Goal: Task Accomplishment & Management: Complete application form

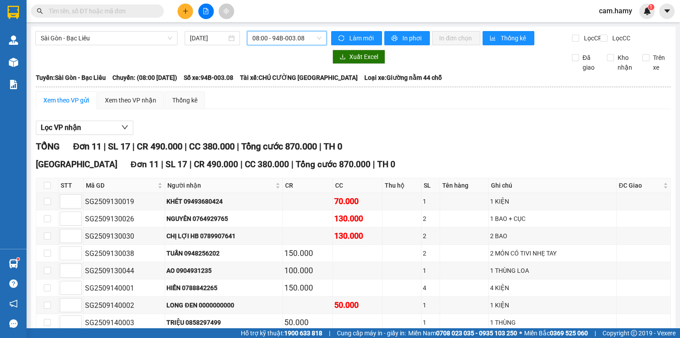
click at [188, 9] on icon "plus" at bounding box center [186, 11] width 6 height 6
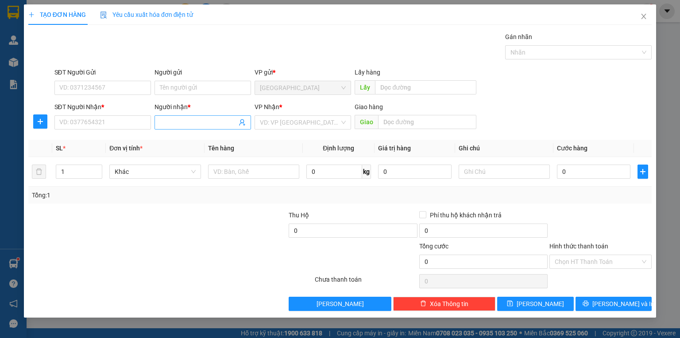
click at [171, 126] on input "Người nhận *" at bounding box center [198, 122] width 77 height 10
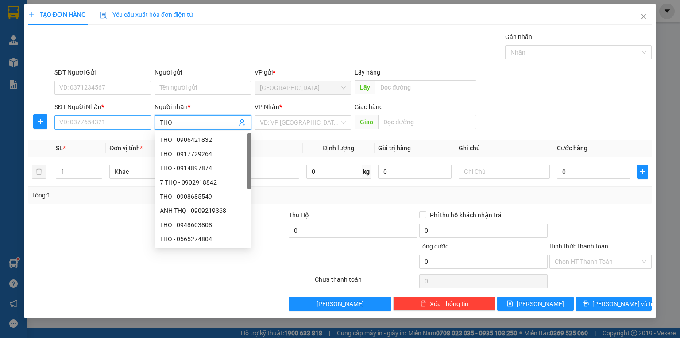
type input "THỌ"
click at [138, 124] on input "SĐT Người Nhận *" at bounding box center [102, 122] width 97 height 14
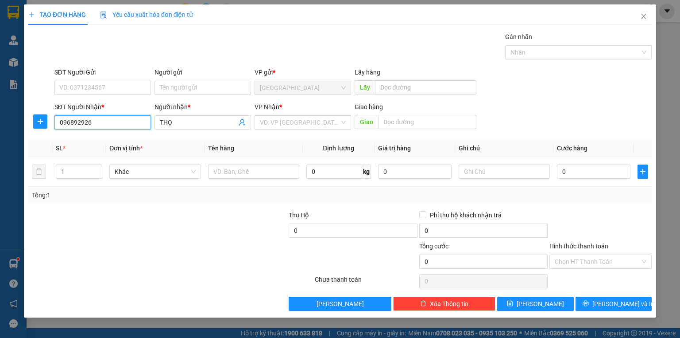
type input "0968929260"
click at [117, 141] on div "0968929260 - THỢ" at bounding box center [103, 140] width 86 height 10
type input "THỢ"
type input "150.000"
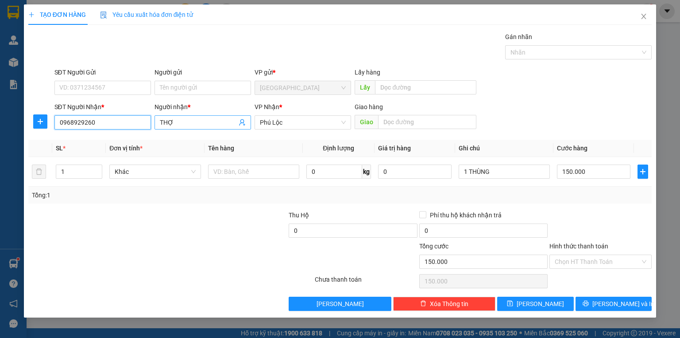
type input "0968929260"
click at [173, 123] on input "THỢ" at bounding box center [198, 122] width 77 height 10
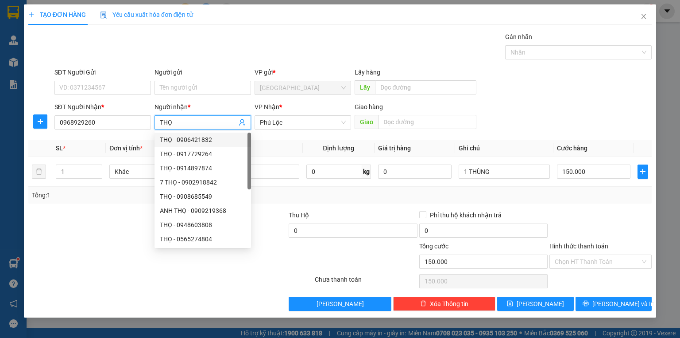
type input "THỌ"
click at [542, 194] on div "Tổng: 1" at bounding box center [340, 195] width 617 height 10
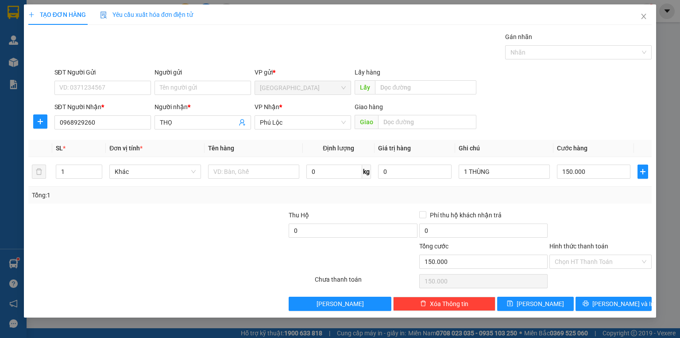
click at [589, 244] on label "Hình thức thanh toán" at bounding box center [579, 245] width 59 height 7
click at [589, 255] on input "Hình thức thanh toán" at bounding box center [598, 261] width 86 height 13
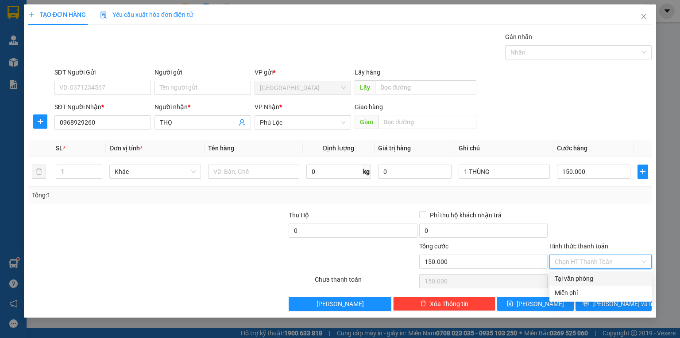
click at [587, 275] on div "Tại văn phòng" at bounding box center [601, 278] width 92 height 10
type input "0"
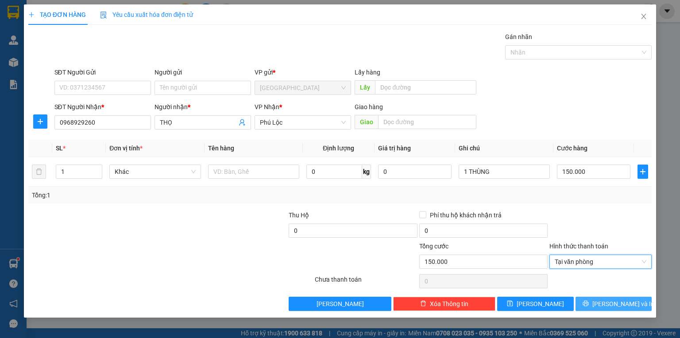
click at [595, 305] on button "[PERSON_NAME] và In" at bounding box center [614, 303] width 77 height 14
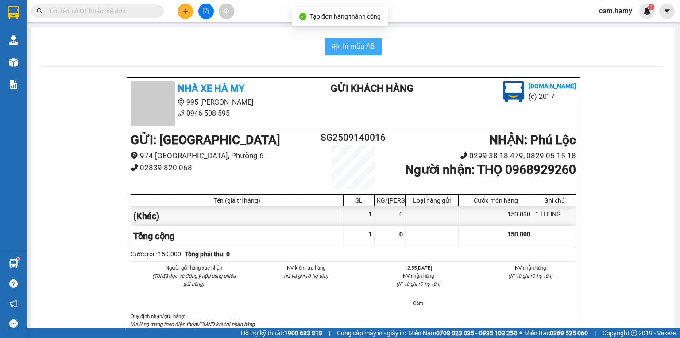
click at [354, 43] on span "In mẫu A5" at bounding box center [359, 46] width 32 height 11
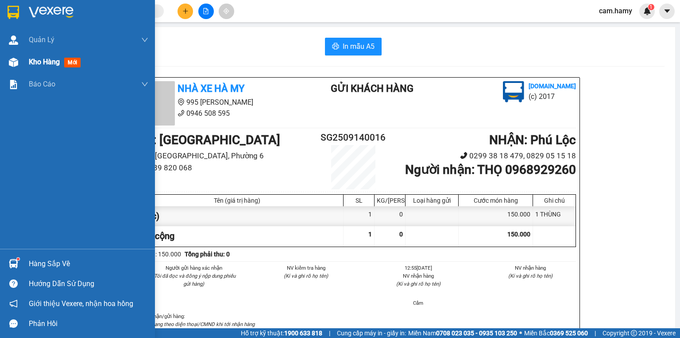
click at [30, 58] on span "Kho hàng" at bounding box center [44, 62] width 31 height 8
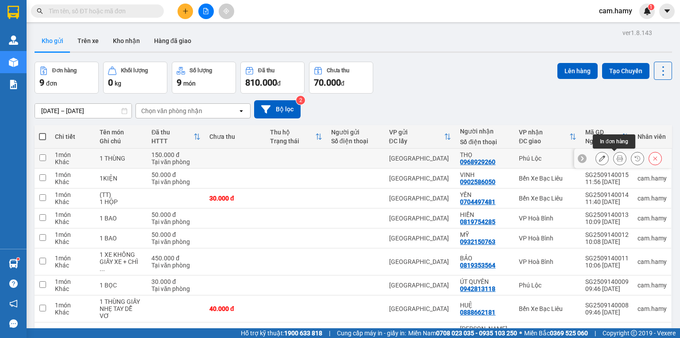
click at [617, 159] on icon at bounding box center [620, 158] width 6 height 6
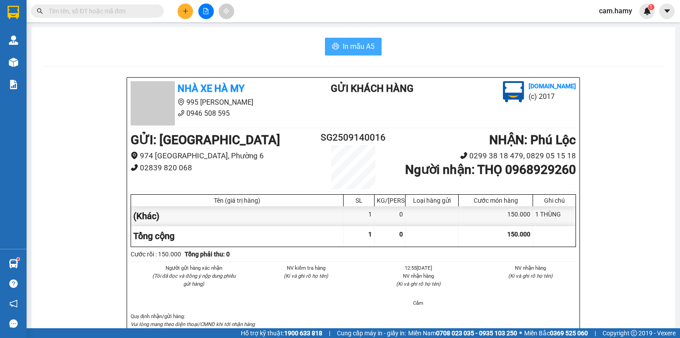
click at [355, 46] on span "In mẫu A5" at bounding box center [359, 46] width 32 height 11
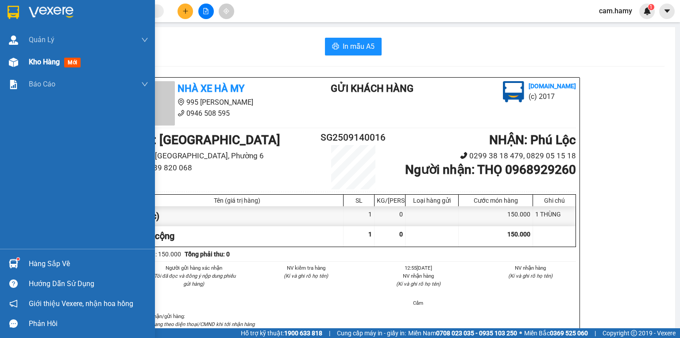
click at [30, 63] on span "Kho hàng" at bounding box center [44, 62] width 31 height 8
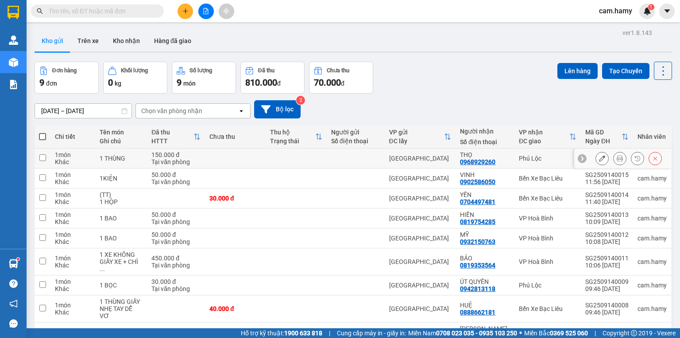
click at [617, 158] on icon at bounding box center [620, 158] width 6 height 6
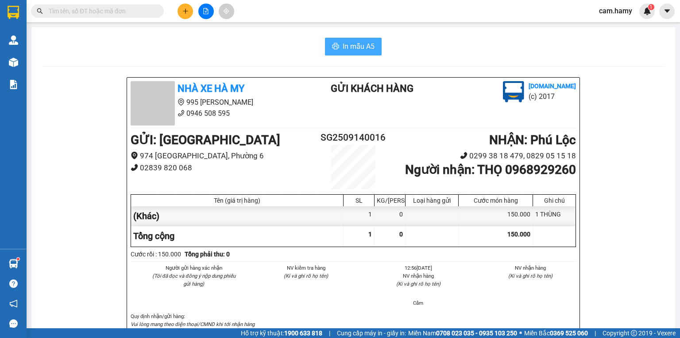
click at [364, 48] on span "In mẫu A5" at bounding box center [359, 46] width 32 height 11
click at [191, 12] on button at bounding box center [186, 12] width 16 height 16
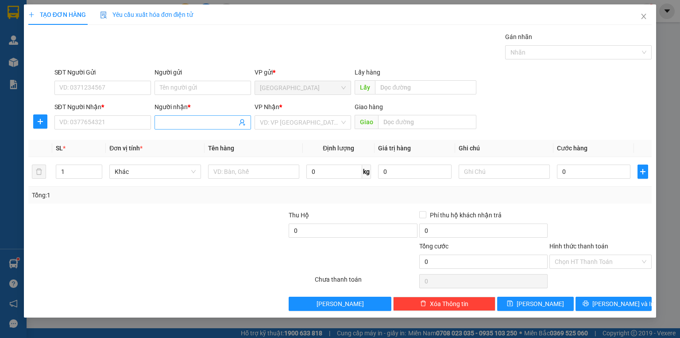
click at [169, 122] on input "Người nhận *" at bounding box center [198, 122] width 77 height 10
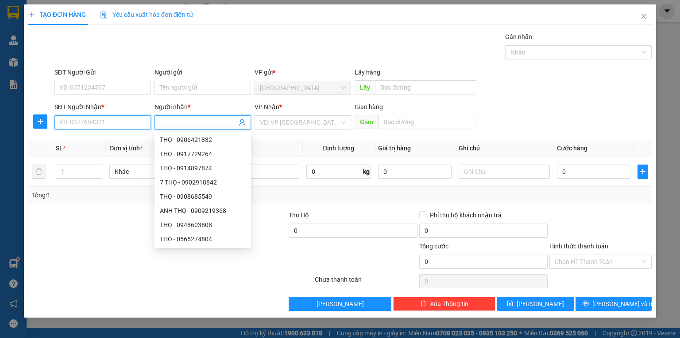
click at [123, 123] on input "SĐT Người Nhận *" at bounding box center [102, 122] width 97 height 14
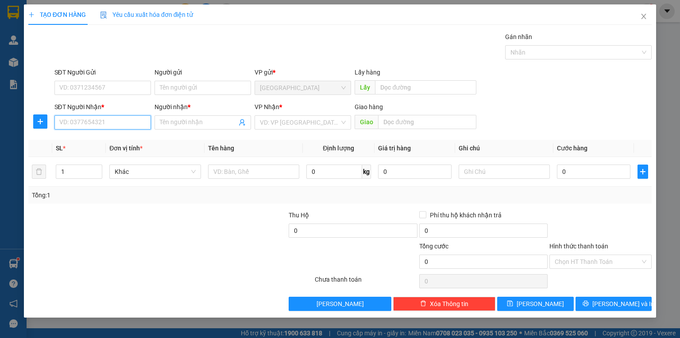
click at [123, 123] on input "SĐT Người Nhận *" at bounding box center [102, 122] width 97 height 14
click at [106, 125] on input "0943736879" at bounding box center [102, 122] width 97 height 14
type input "0943736897"
click at [105, 138] on div "0943736897 - VIỆT" at bounding box center [103, 140] width 86 height 10
type input "VIỆT"
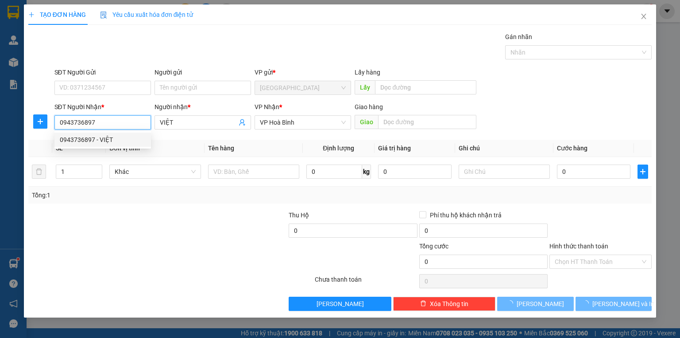
type input "50.000"
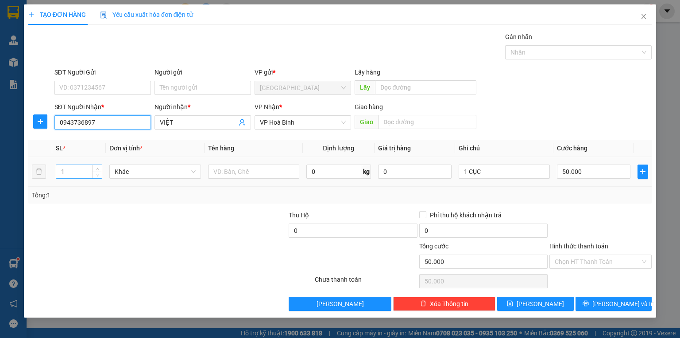
type input "0943736897"
click at [74, 170] on input "1" at bounding box center [79, 171] width 46 height 13
type input "6"
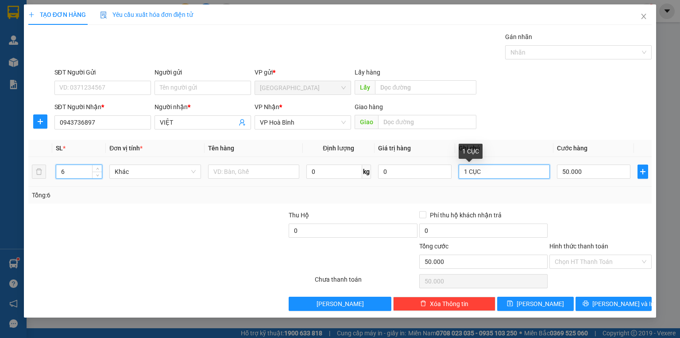
click at [486, 172] on input "1 CỤC" at bounding box center [504, 171] width 91 height 14
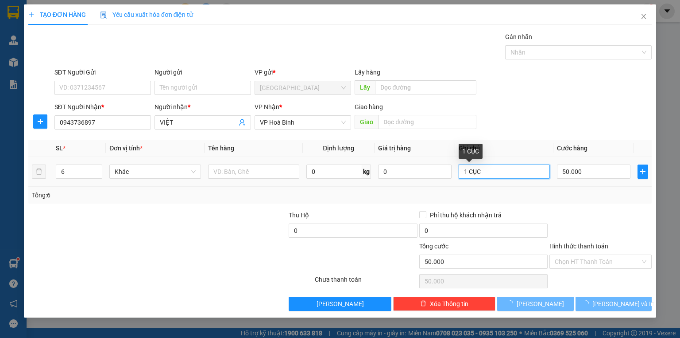
type input "1 CỤC"
type input "0"
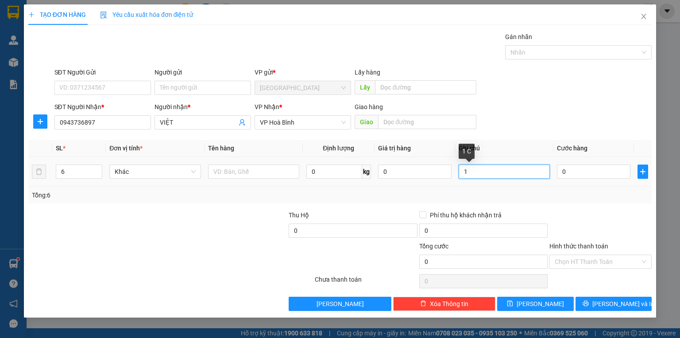
type input "1"
type input "6 KIỆN"
click at [581, 175] on input "0" at bounding box center [594, 171] width 74 height 14
type input "4"
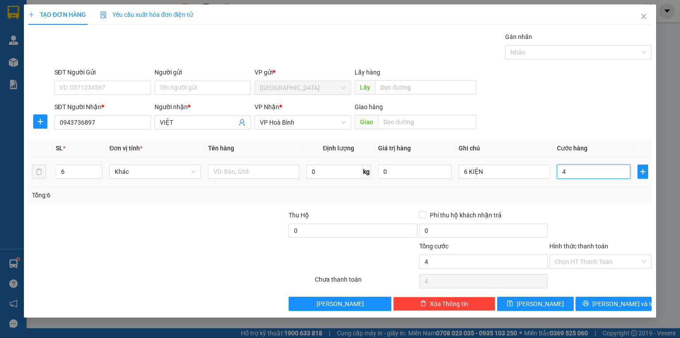
type input "48"
type input "480"
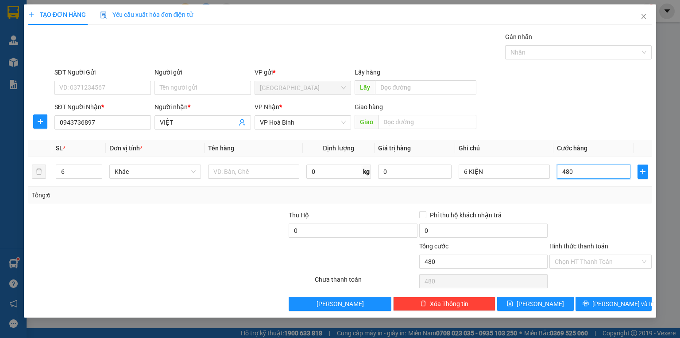
type input "480"
type input "480.000"
click at [572, 192] on div "Tổng: 6" at bounding box center [340, 195] width 617 height 10
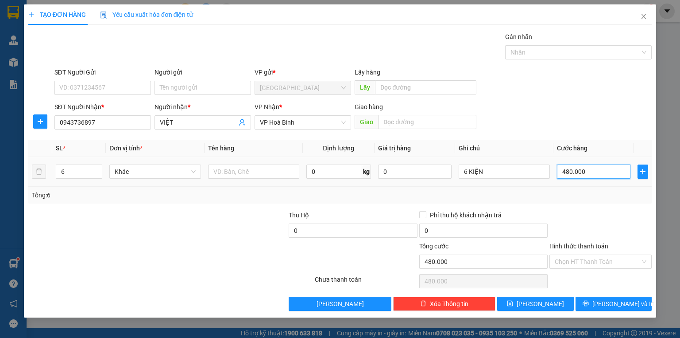
click at [589, 174] on input "480.000" at bounding box center [594, 171] width 74 height 14
type input "0"
type input "1"
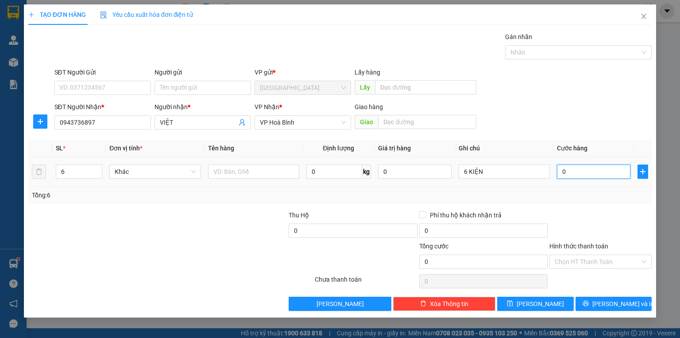
type input "1"
type input "01"
type input "18"
type input "018"
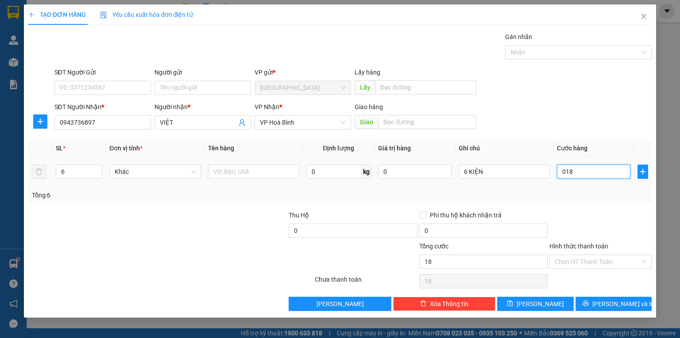
type input "180"
type input "0.180"
type input "180.000"
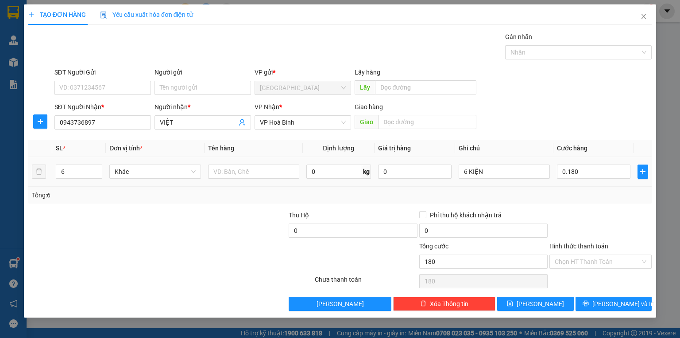
type input "180.000"
click at [572, 198] on div "Tổng: 6" at bounding box center [340, 195] width 617 height 10
click at [581, 242] on label "Hình thức thanh toán" at bounding box center [579, 245] width 59 height 7
click at [581, 255] on input "Hình thức thanh toán" at bounding box center [598, 261] width 86 height 13
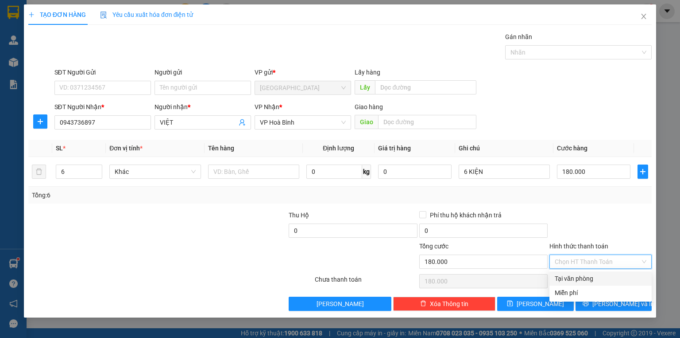
click at [585, 284] on div "Tại văn phòng" at bounding box center [601, 278] width 102 height 14
type input "0"
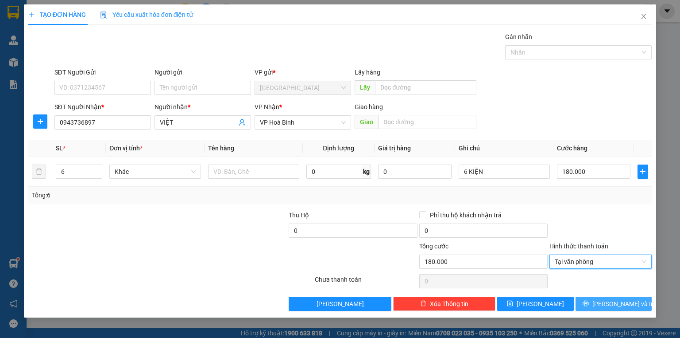
click at [603, 307] on button "[PERSON_NAME] và In" at bounding box center [614, 303] width 77 height 14
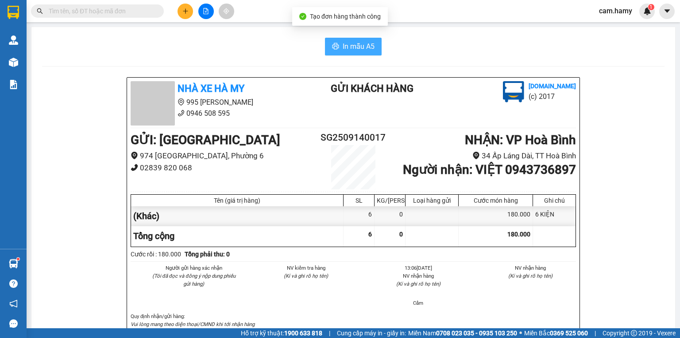
click at [362, 43] on span "In mẫu A5" at bounding box center [359, 46] width 32 height 11
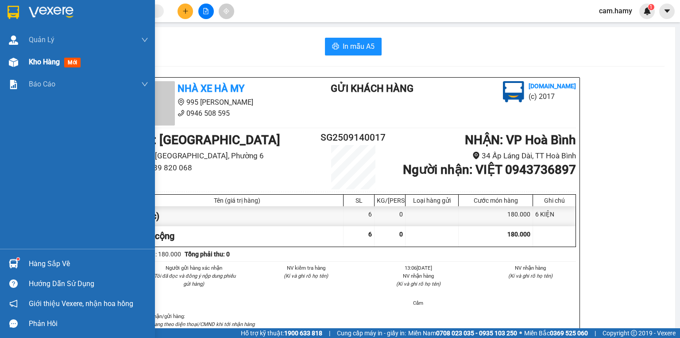
click at [37, 60] on span "Kho hàng" at bounding box center [44, 62] width 31 height 8
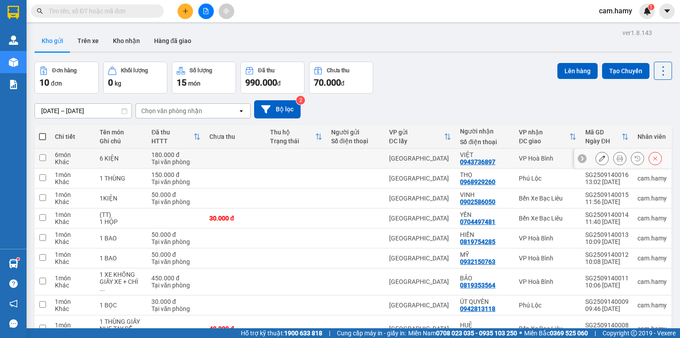
scroll to position [54, 0]
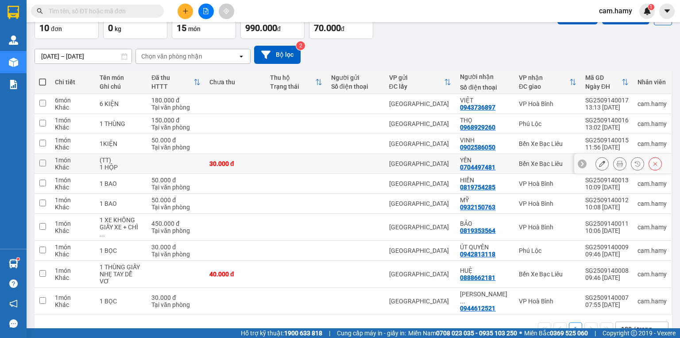
drag, startPoint x: 255, startPoint y: 155, endPoint x: 362, endPoint y: 129, distance: 110.1
click at [362, 131] on td at bounding box center [356, 124] width 58 height 20
checkbox input "true"
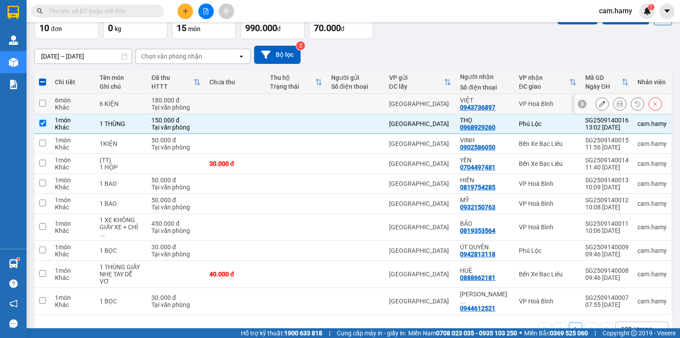
click at [354, 104] on div at bounding box center [355, 103] width 49 height 7
checkbox input "true"
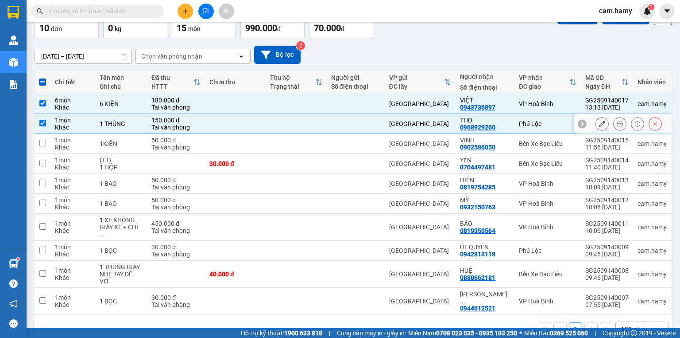
click at [205, 119] on td "150.000 đ Tại văn phòng" at bounding box center [176, 124] width 58 height 20
checkbox input "false"
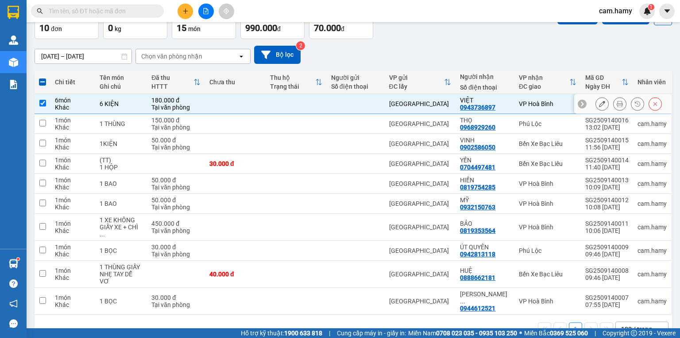
click at [222, 107] on td at bounding box center [235, 104] width 61 height 20
checkbox input "false"
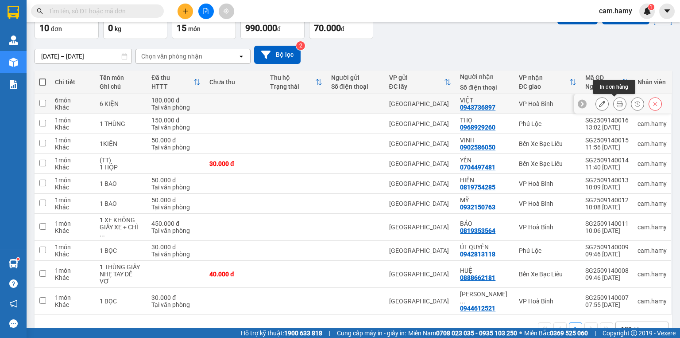
click at [614, 103] on button at bounding box center [620, 104] width 12 height 16
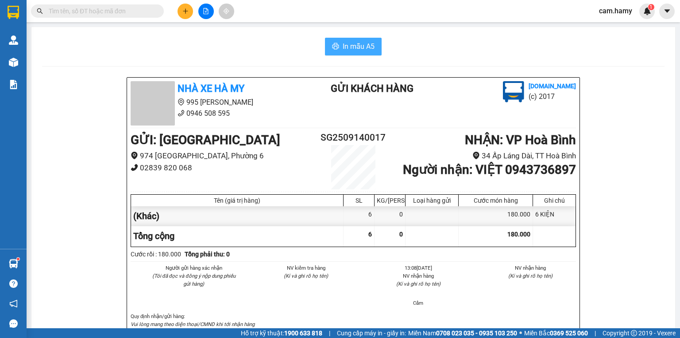
click at [363, 47] on span "In mẫu A5" at bounding box center [359, 46] width 32 height 11
click at [189, 15] on button at bounding box center [186, 12] width 16 height 16
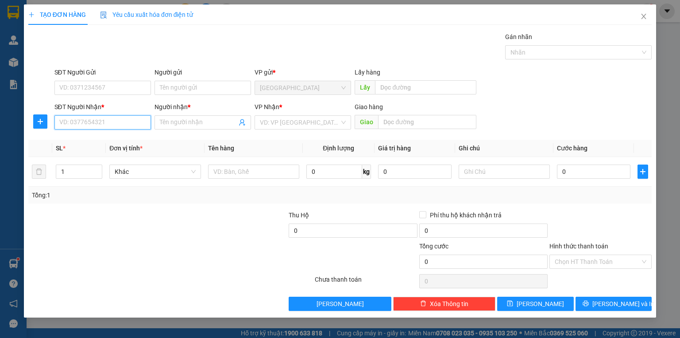
click at [128, 125] on input "SĐT Người Nhận *" at bounding box center [102, 122] width 97 height 14
click at [126, 122] on input "SĐT Người Nhận *" at bounding box center [102, 122] width 97 height 14
click at [98, 142] on div "0817225816 - KHANH" at bounding box center [103, 140] width 86 height 10
type input "0817225816"
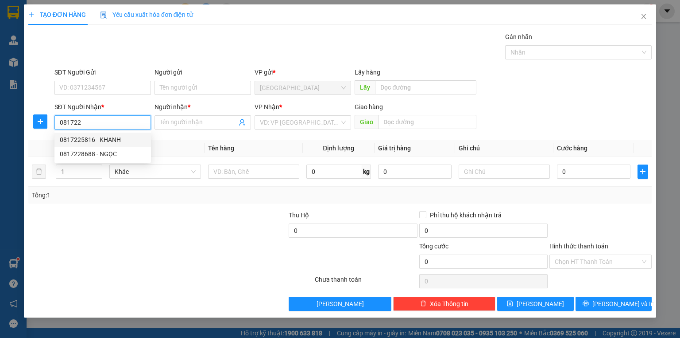
type input "KHANH"
type input "40.000"
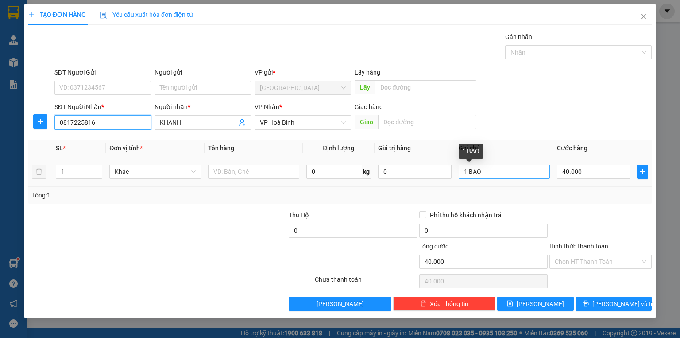
type input "0817225816"
click at [486, 176] on input "1 BAO" at bounding box center [504, 171] width 91 height 14
type input "1 CỤC"
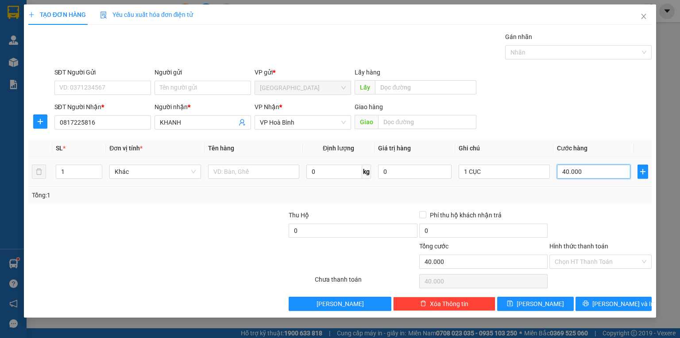
click at [585, 175] on input "40.000" at bounding box center [594, 171] width 74 height 14
type input "0"
type input "7"
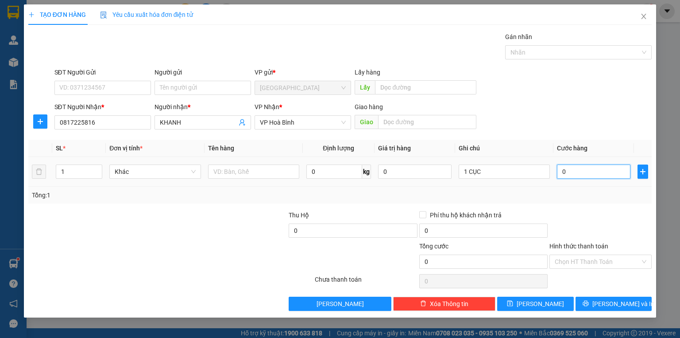
type input "7"
type input "07"
type input "70"
type input "070"
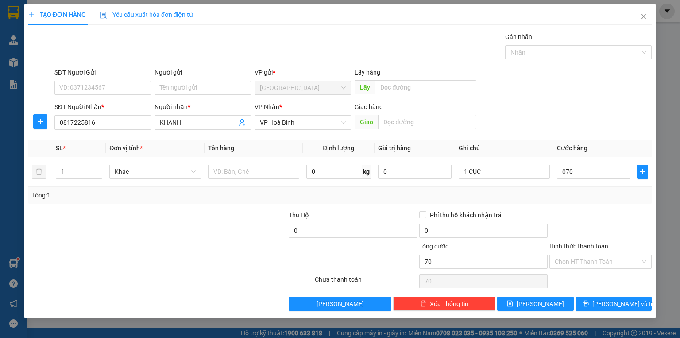
type input "70.000"
click at [576, 194] on div "Tổng: 1" at bounding box center [340, 195] width 617 height 10
click at [583, 245] on label "Hình thức thanh toán" at bounding box center [579, 245] width 59 height 7
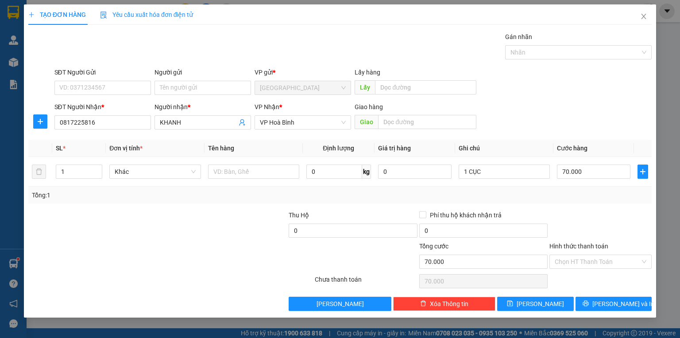
click at [583, 255] on input "Hình thức thanh toán" at bounding box center [598, 261] width 86 height 13
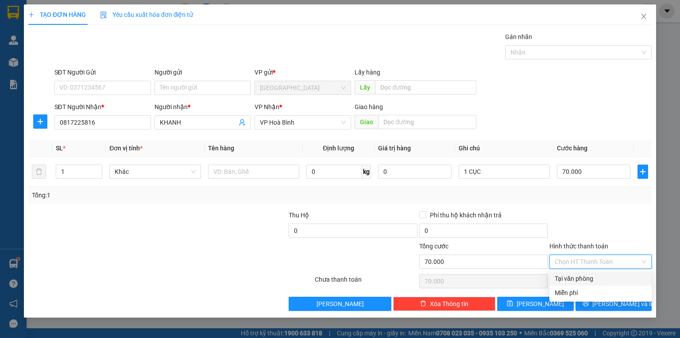
click at [589, 279] on div "Tại văn phòng" at bounding box center [601, 278] width 92 height 10
type input "0"
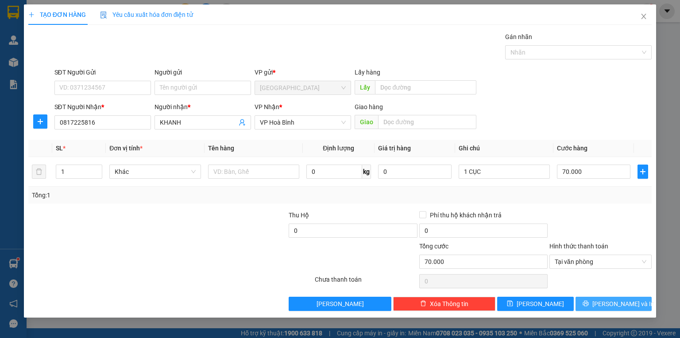
click at [597, 298] on button "[PERSON_NAME] và In" at bounding box center [614, 303] width 77 height 14
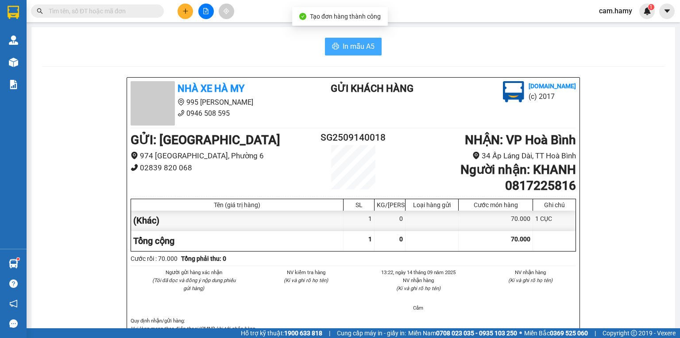
click at [354, 47] on span "In mẫu A5" at bounding box center [359, 46] width 32 height 11
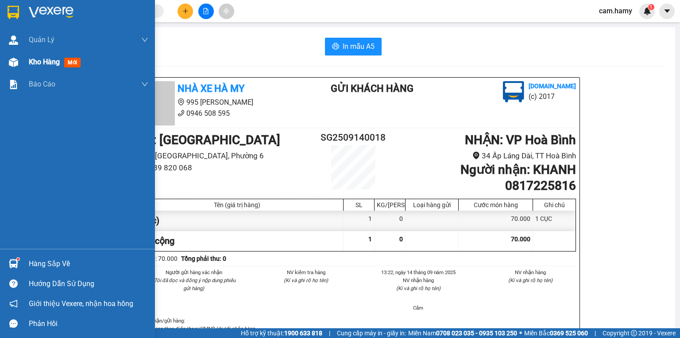
click at [27, 59] on div "Kho hàng mới" at bounding box center [77, 62] width 155 height 22
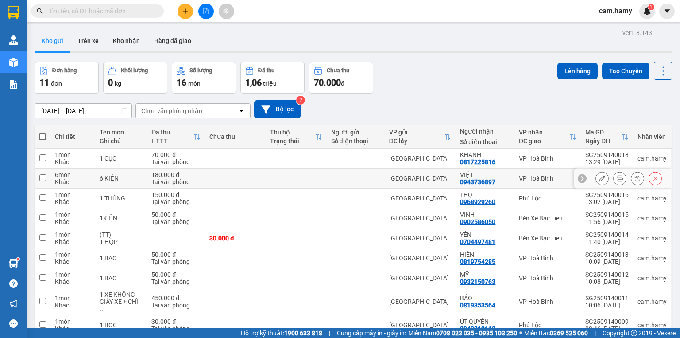
scroll to position [74, 0]
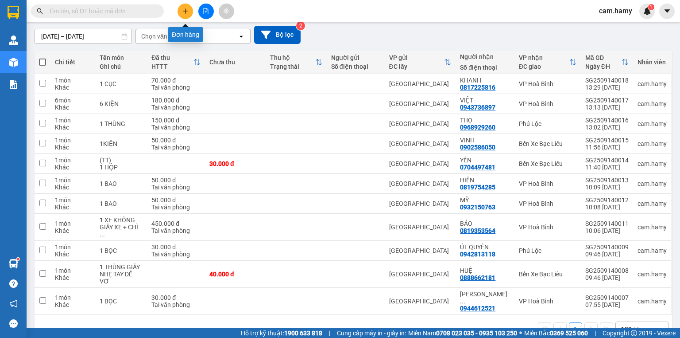
click at [187, 14] on icon "plus" at bounding box center [186, 11] width 6 height 6
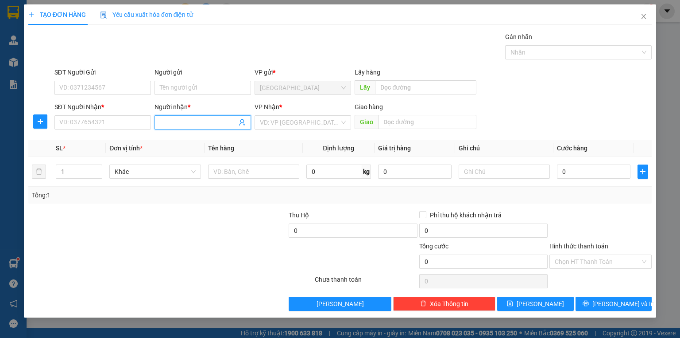
click at [166, 124] on input "Người nhận *" at bounding box center [198, 122] width 77 height 10
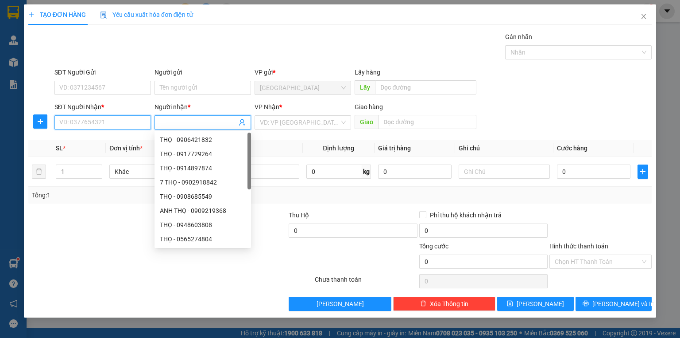
click at [141, 124] on input "SĐT Người Nhận *" at bounding box center [102, 122] width 97 height 14
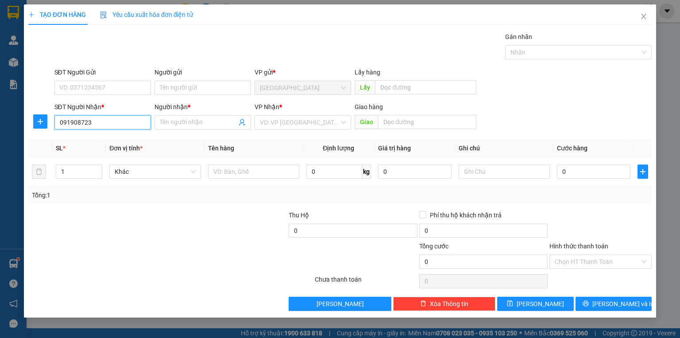
type input "0919087230"
click at [110, 138] on div "0919087230 - PHƯỢNG" at bounding box center [103, 140] width 86 height 10
type input "PHƯỢNG"
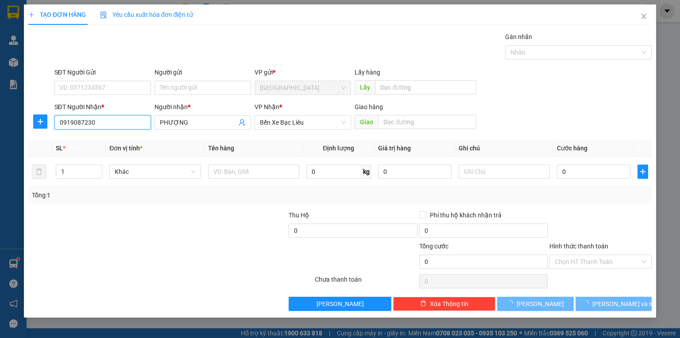
type input "160.000"
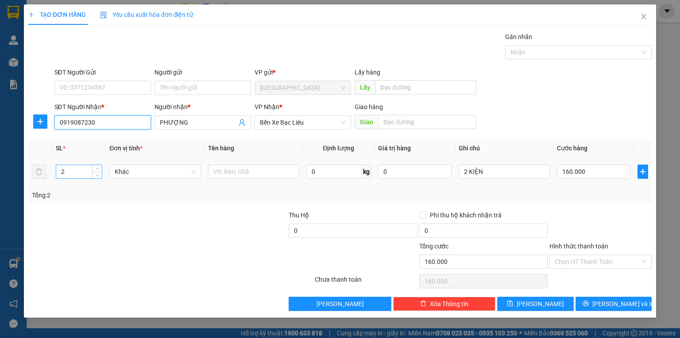
type input "0919087230"
click at [68, 174] on input "2" at bounding box center [79, 171] width 46 height 13
type input "1"
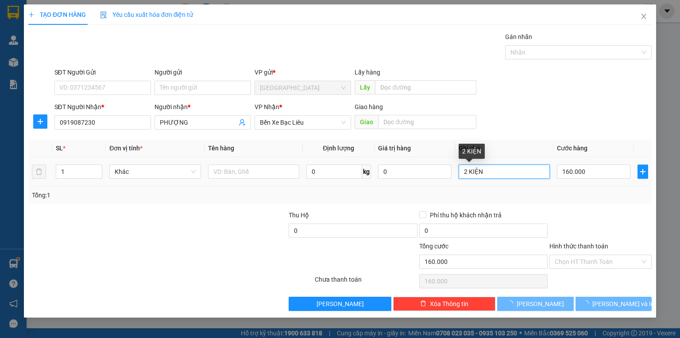
click at [486, 173] on input "2 KIỆN" at bounding box center [504, 171] width 91 height 14
type input "0"
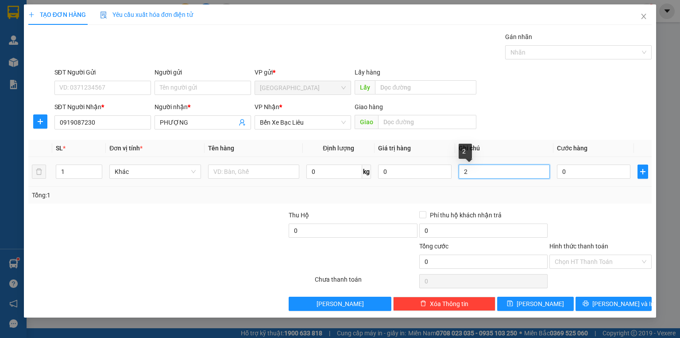
type input "2"
type input "1 BỌC"
click at [577, 170] on input "0" at bounding box center [594, 171] width 74 height 14
type input "4"
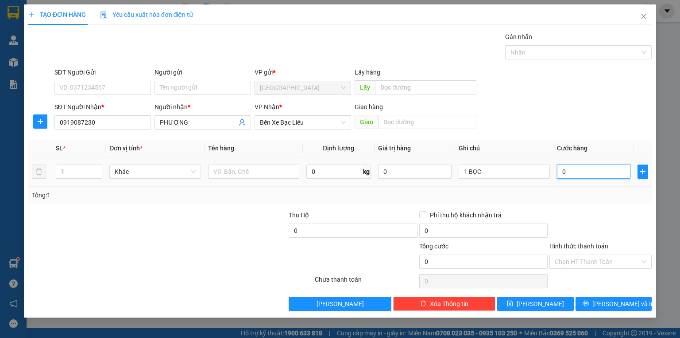
type input "4"
type input "40"
type input "40.000"
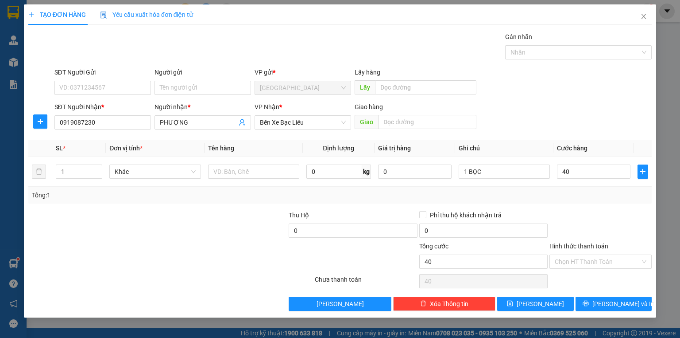
type input "40.000"
click at [575, 194] on div "Tổng: 1" at bounding box center [340, 195] width 617 height 10
click at [591, 246] on label "Hình thức thanh toán" at bounding box center [579, 245] width 59 height 7
click at [591, 255] on input "Hình thức thanh toán" at bounding box center [598, 261] width 86 height 13
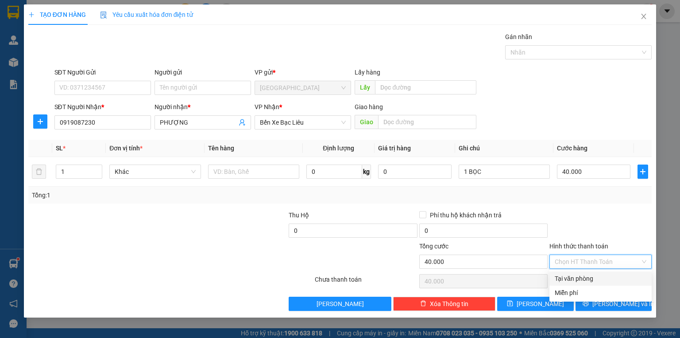
click at [582, 276] on div "Tại văn phòng" at bounding box center [601, 278] width 92 height 10
type input "0"
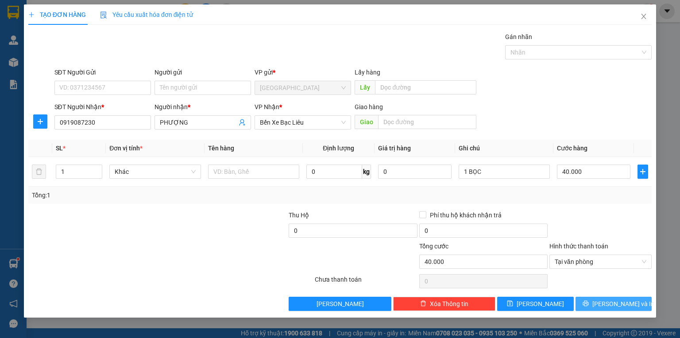
click at [590, 303] on button "[PERSON_NAME] và In" at bounding box center [614, 303] width 77 height 14
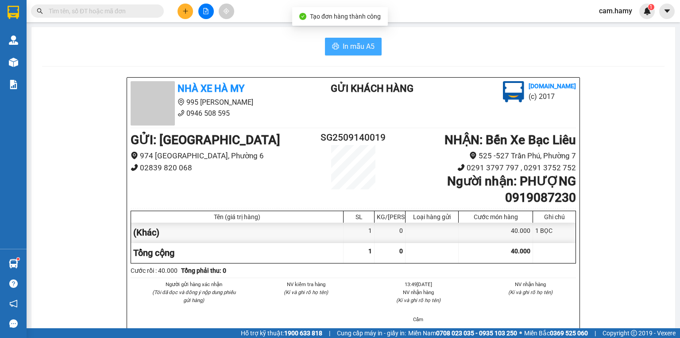
click at [348, 44] on span "In mẫu A5" at bounding box center [359, 46] width 32 height 11
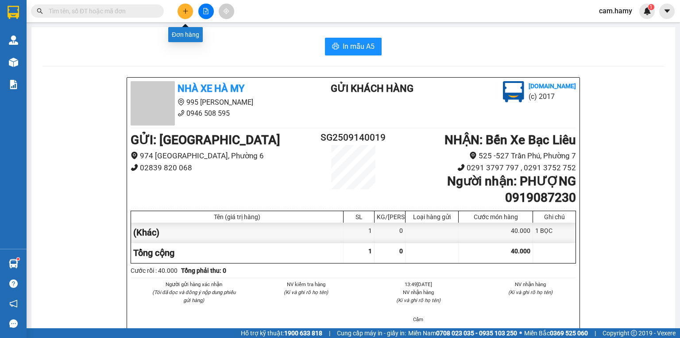
click at [186, 12] on icon "plus" at bounding box center [186, 11] width 6 height 6
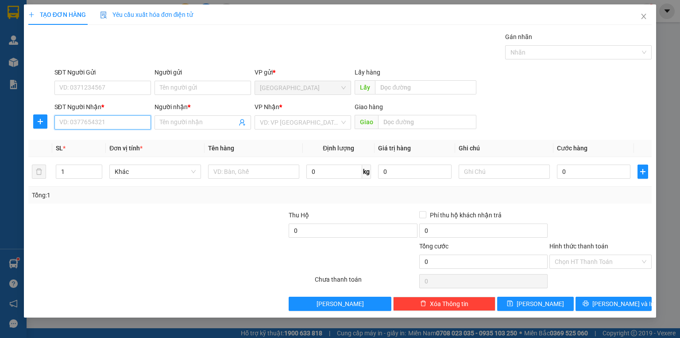
click at [112, 124] on input "SĐT Người Nhận *" at bounding box center [102, 122] width 97 height 14
click at [170, 124] on input "Người nhận *" at bounding box center [198, 122] width 77 height 10
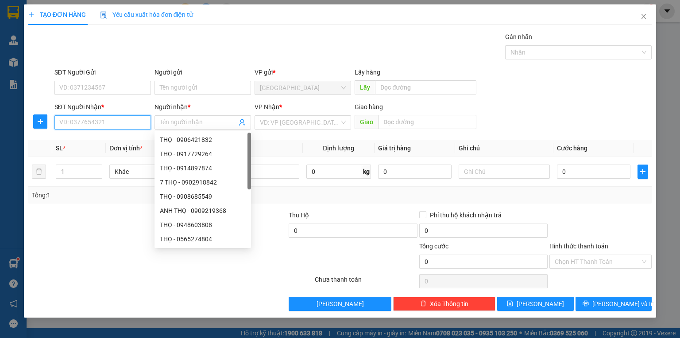
click at [127, 123] on input "SĐT Người Nhận *" at bounding box center [102, 122] width 97 height 14
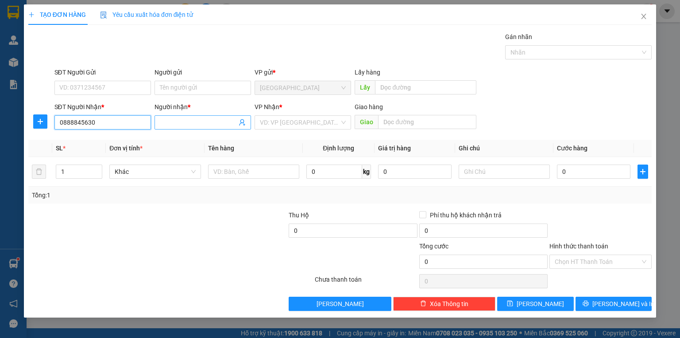
type input "0888845630"
click at [175, 123] on input "Người nhận *" at bounding box center [198, 122] width 77 height 10
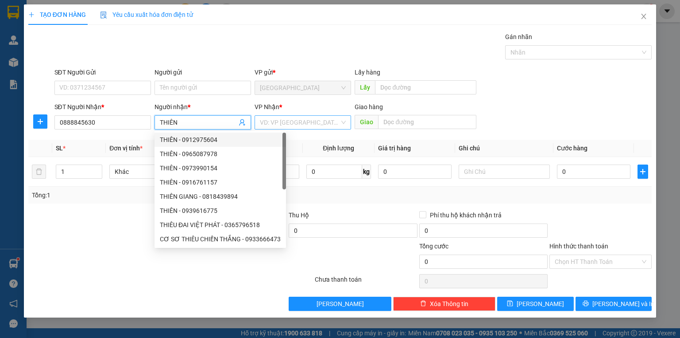
type input "THIÊN"
click at [272, 121] on input "search" at bounding box center [300, 122] width 80 height 13
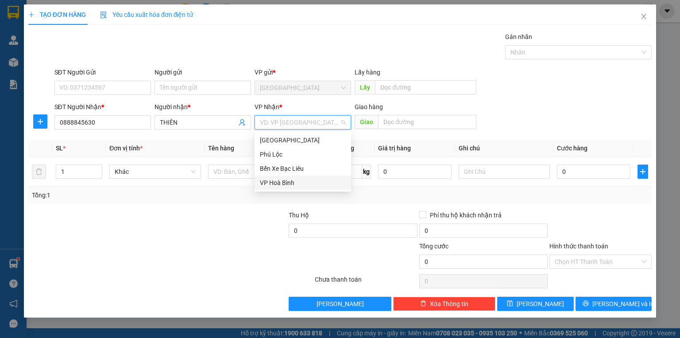
click at [283, 183] on div "VP Hoà Bình" at bounding box center [303, 183] width 86 height 10
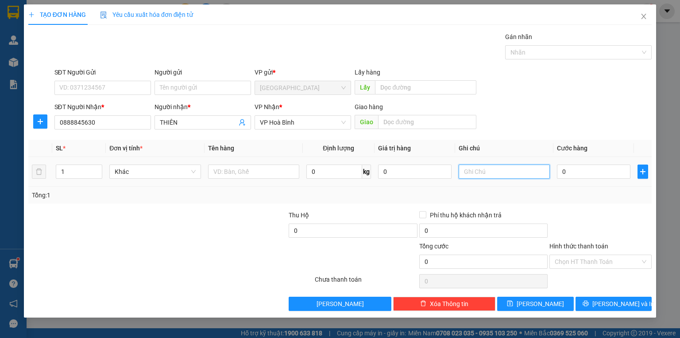
click at [477, 174] on input "text" at bounding box center [504, 171] width 91 height 14
type input "1 GIẤY"
click at [591, 171] on input "0" at bounding box center [594, 171] width 74 height 14
type input "3"
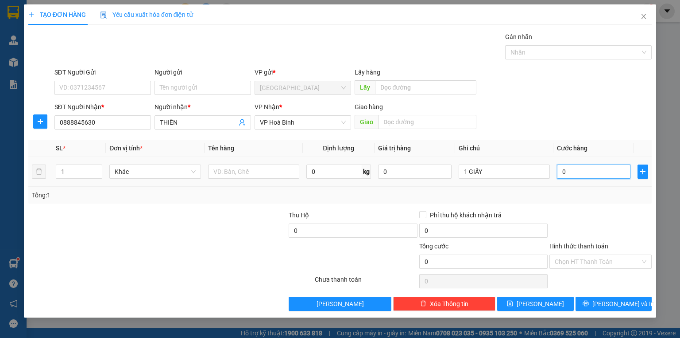
type input "3"
type input "30"
type input "30.000"
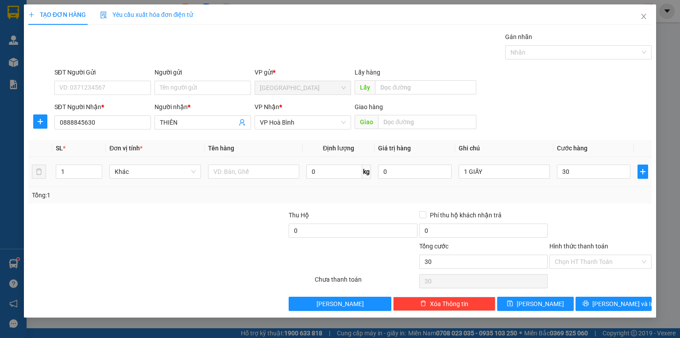
type input "30.000"
click at [583, 201] on div "Tổng: 1" at bounding box center [340, 195] width 624 height 17
click at [272, 172] on input "text" at bounding box center [253, 171] width 91 height 14
type input "(TT)"
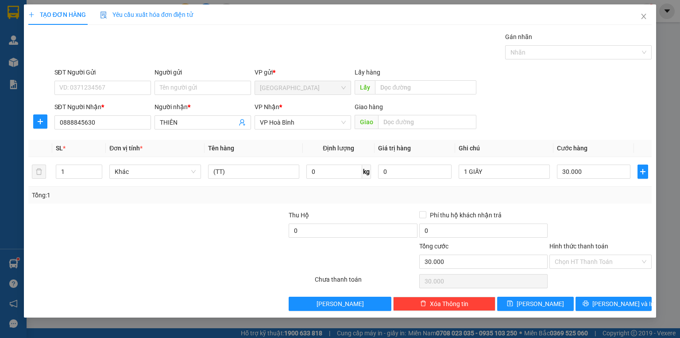
click at [579, 242] on label "Hình thức thanh toán" at bounding box center [579, 245] width 59 height 7
click at [579, 255] on input "Hình thức thanh toán" at bounding box center [598, 261] width 86 height 13
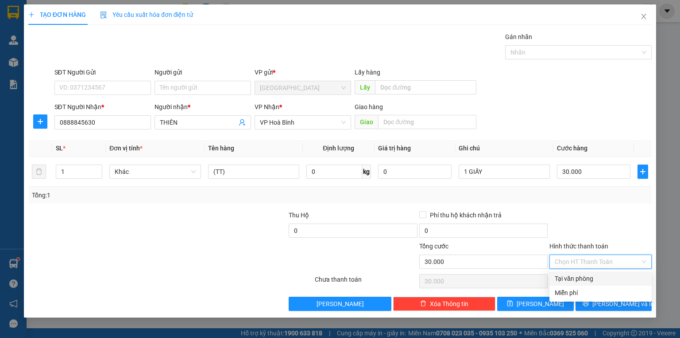
click at [583, 278] on div "Tại văn phòng" at bounding box center [601, 278] width 92 height 10
type input "0"
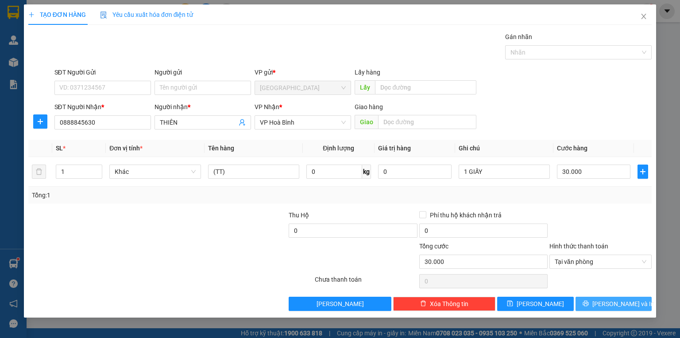
click at [593, 305] on button "[PERSON_NAME] và In" at bounding box center [614, 303] width 77 height 14
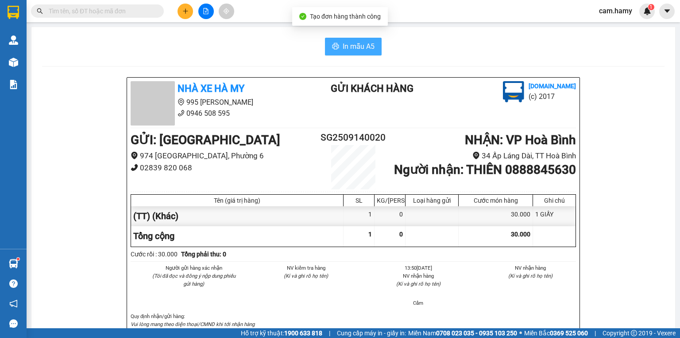
click at [356, 46] on span "In mẫu A5" at bounding box center [359, 46] width 32 height 11
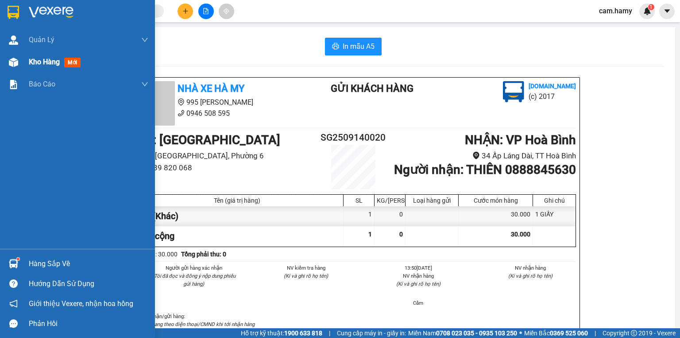
click at [35, 62] on span "Kho hàng" at bounding box center [44, 62] width 31 height 8
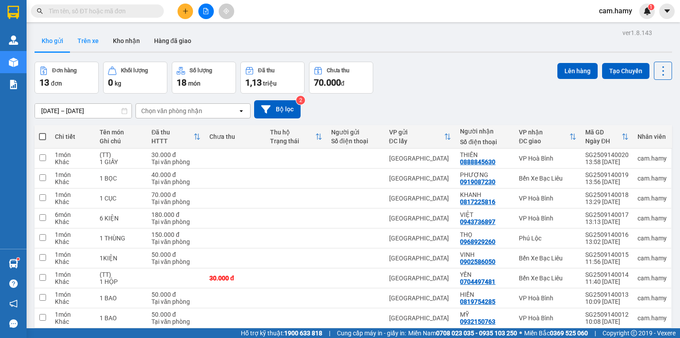
click at [86, 41] on button "Trên xe" at bounding box center [87, 40] width 35 height 21
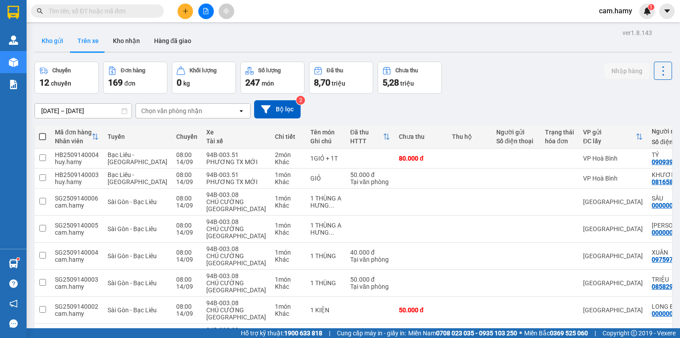
click at [54, 43] on button "Kho gửi" at bounding box center [53, 40] width 36 height 21
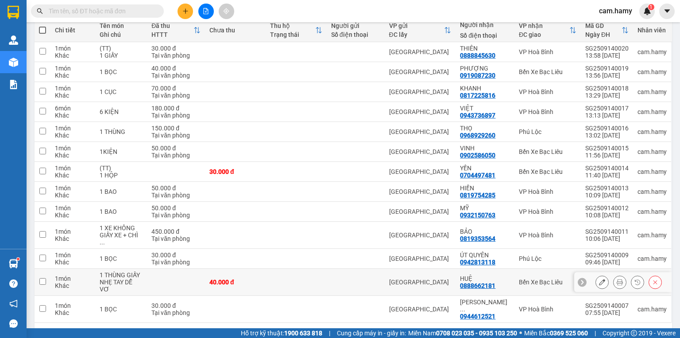
scroll to position [114, 0]
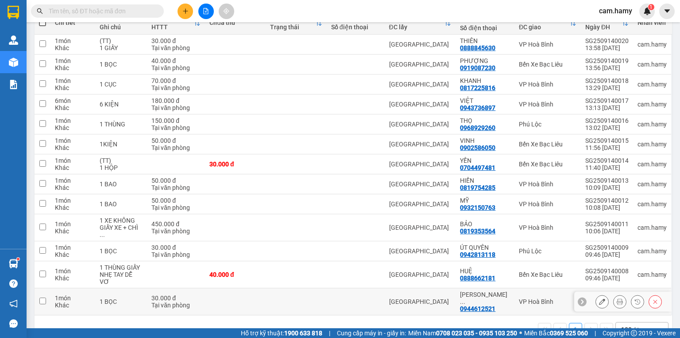
click at [596, 294] on button at bounding box center [602, 302] width 12 height 16
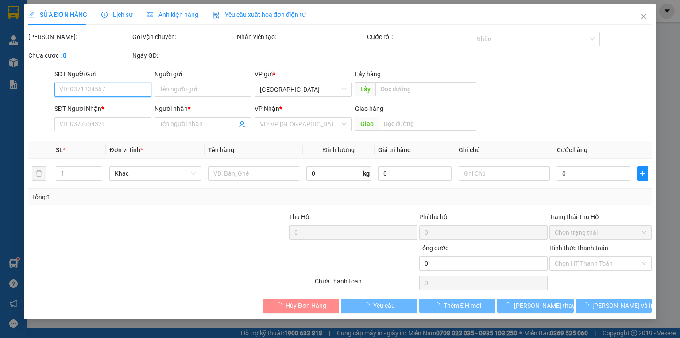
type input "0944612521"
type input "[PERSON_NAME]"
type input "30.000"
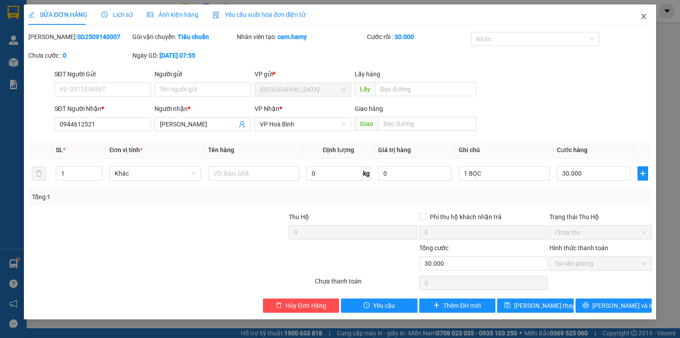
click at [646, 16] on icon "close" at bounding box center [644, 16] width 7 height 7
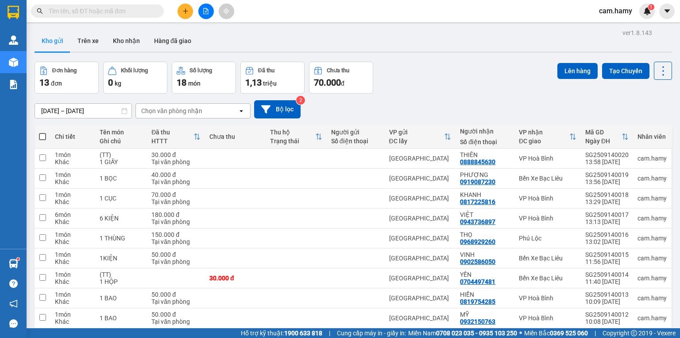
click at [208, 16] on button at bounding box center [206, 12] width 16 height 16
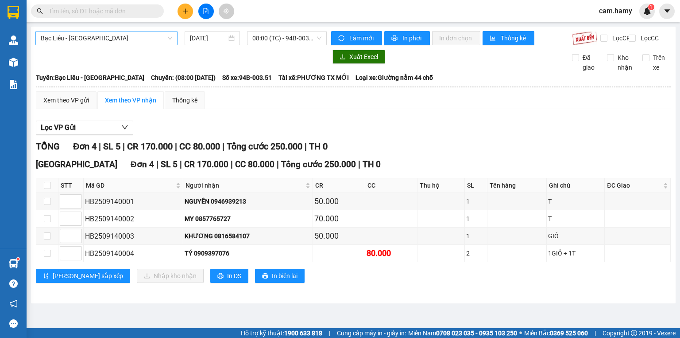
click at [87, 42] on span "Bạc Liêu - [GEOGRAPHIC_DATA]" at bounding box center [107, 37] width 132 height 13
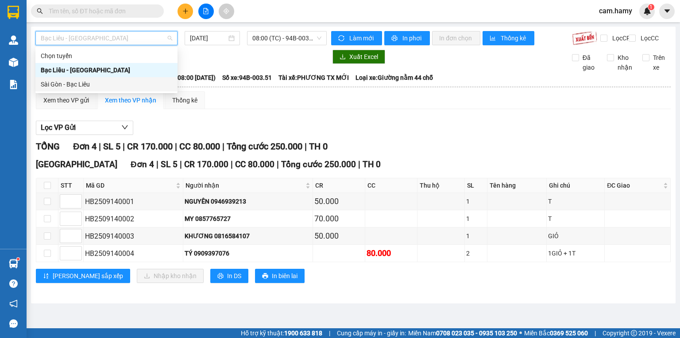
click at [72, 84] on div "Sài Gòn - Bạc Liêu" at bounding box center [107, 84] width 132 height 10
type input "[DATE]"
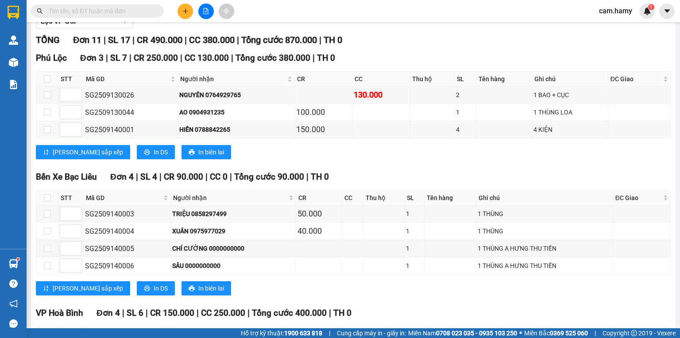
scroll to position [237, 0]
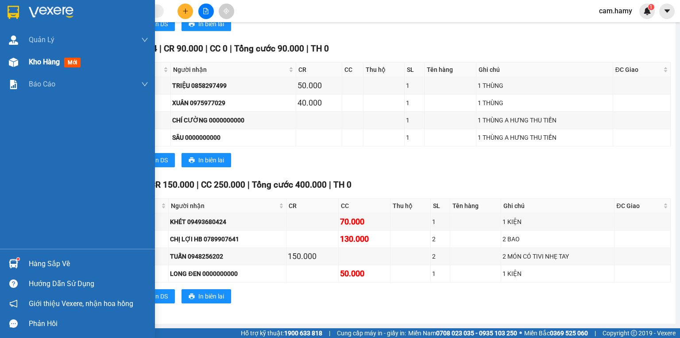
click at [44, 68] on div "Kho hàng mới" at bounding box center [89, 62] width 120 height 22
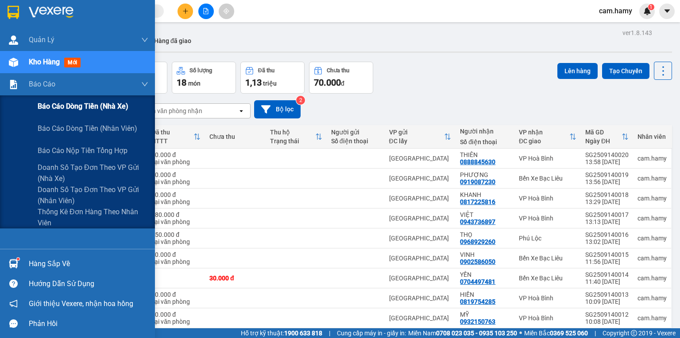
click at [53, 108] on span "Báo cáo dòng tiền (nhà xe)" at bounding box center [83, 106] width 91 height 11
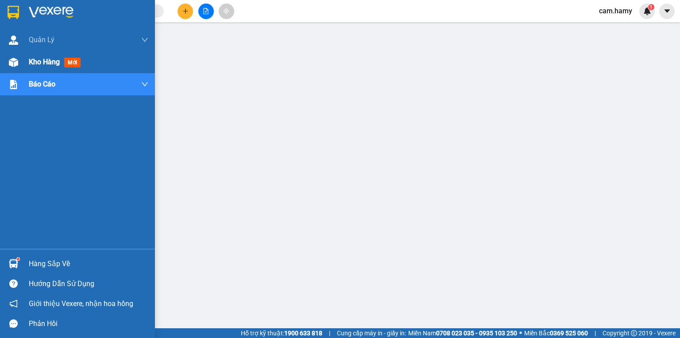
click at [15, 66] on img at bounding box center [13, 62] width 9 height 9
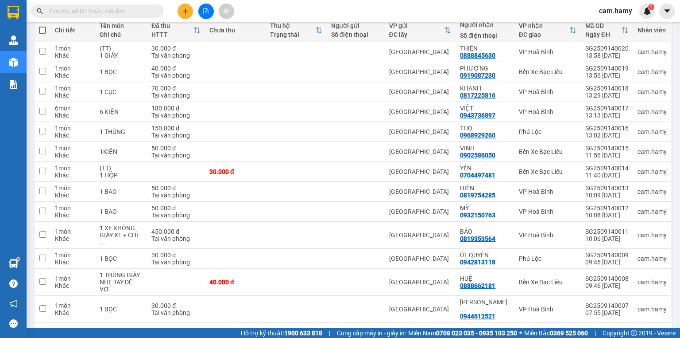
scroll to position [35, 0]
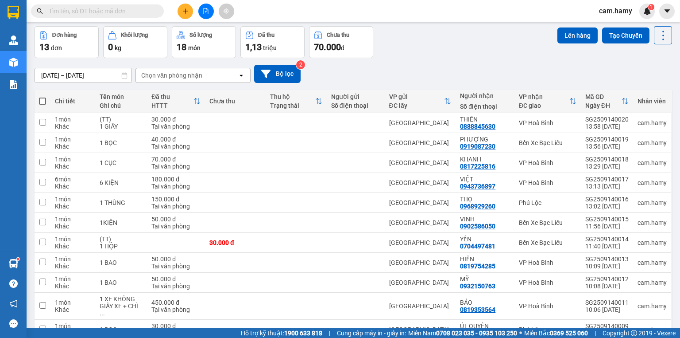
click at [183, 9] on icon "plus" at bounding box center [186, 11] width 6 height 6
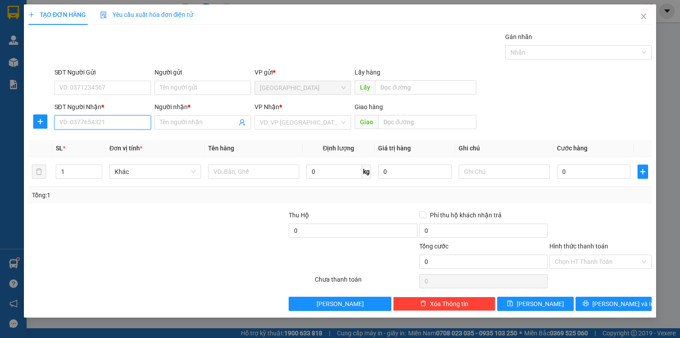
click at [113, 120] on input "SĐT Người Nhận *" at bounding box center [102, 122] width 97 height 14
type input "0919585575"
click at [101, 138] on div "0919585575 - MỸ" at bounding box center [103, 140] width 86 height 10
type input "MỸ"
type input "40.000"
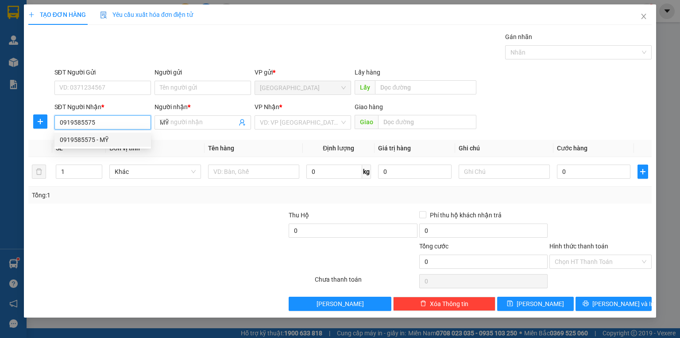
type input "40.000"
type input "0919585575"
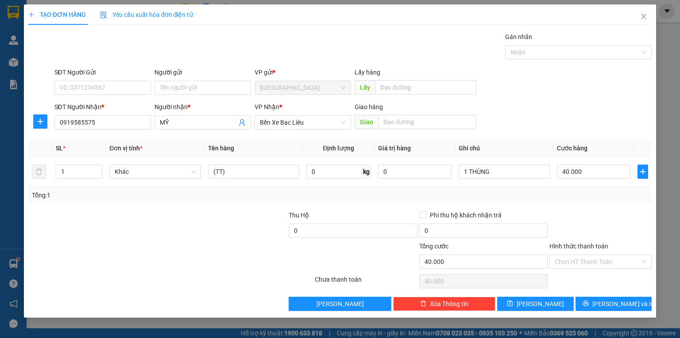
click at [605, 200] on div "Tổng: 1" at bounding box center [340, 195] width 624 height 17
click at [603, 169] on input "40.000" at bounding box center [594, 171] width 74 height 14
type input "5"
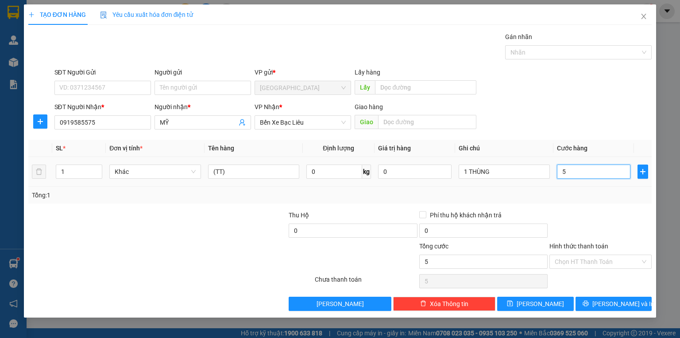
type input "50"
type input "50.000"
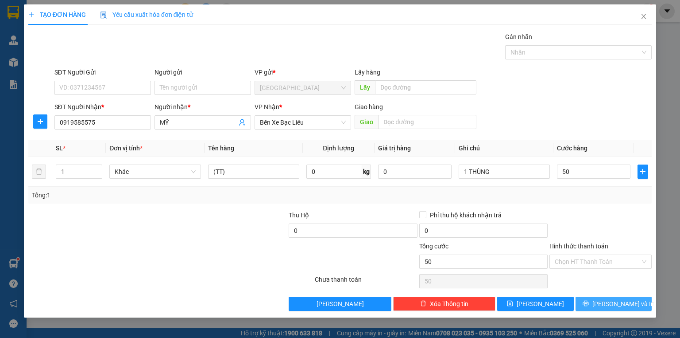
type input "50.000"
click at [601, 298] on button "[PERSON_NAME] và In" at bounding box center [614, 303] width 77 height 14
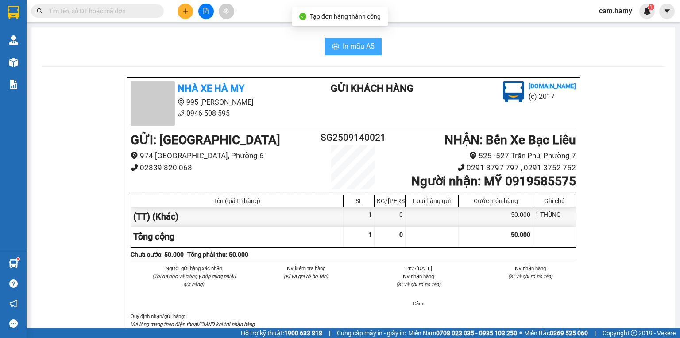
click at [340, 39] on button "In mẫu A5" at bounding box center [353, 47] width 57 height 18
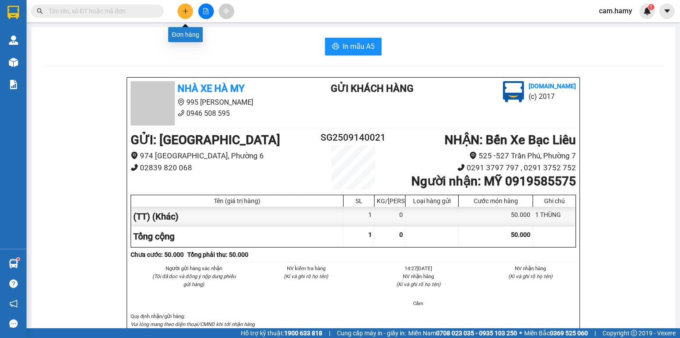
click at [181, 10] on button at bounding box center [186, 12] width 16 height 16
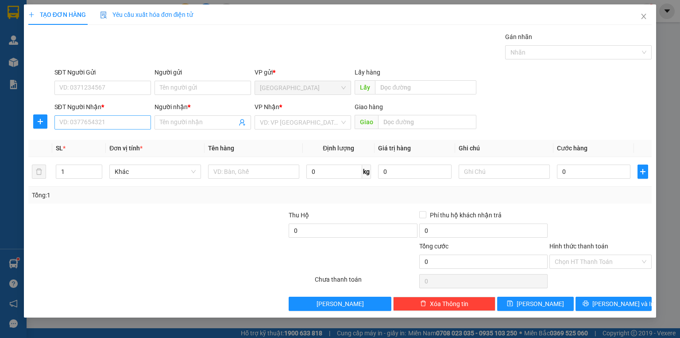
drag, startPoint x: 110, startPoint y: 113, endPoint x: 115, endPoint y: 119, distance: 7.2
click at [111, 113] on div "SĐT Người Nhận *" at bounding box center [102, 108] width 97 height 13
click at [115, 119] on input "SĐT Người Nhận *" at bounding box center [102, 122] width 97 height 14
type input "0939639946"
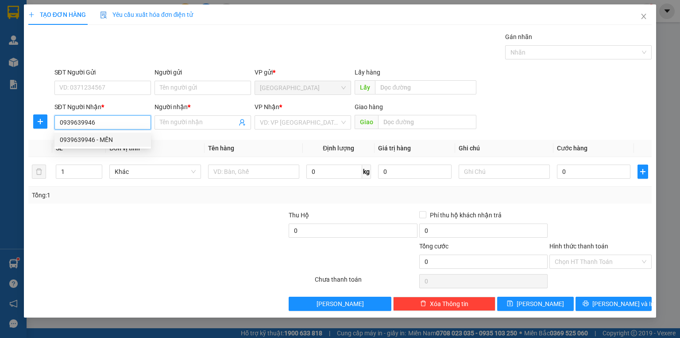
click at [110, 136] on div "0939639946 - MẾN" at bounding box center [103, 140] width 86 height 10
type input "MẾN"
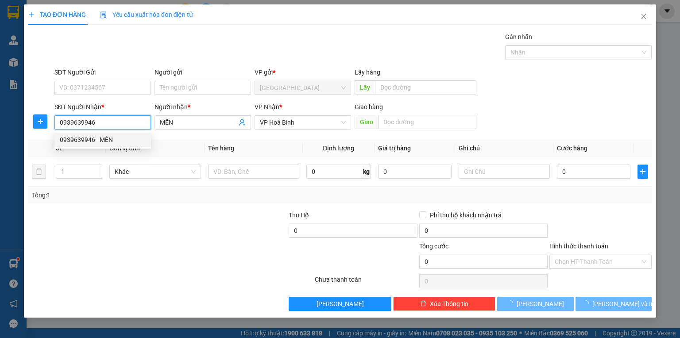
type input "40.000"
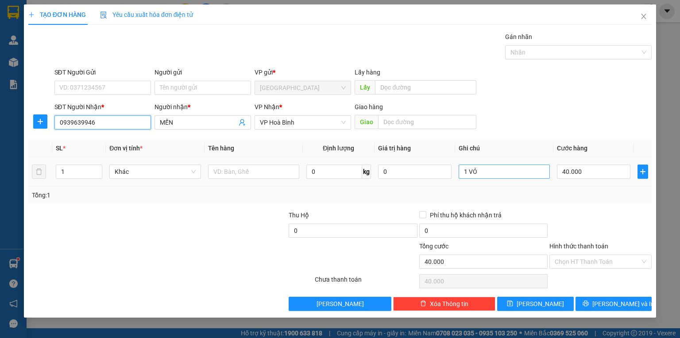
type input "0939639946"
click at [490, 172] on input "1 VỎ" at bounding box center [504, 171] width 91 height 14
type input "1 BAO THƯ"
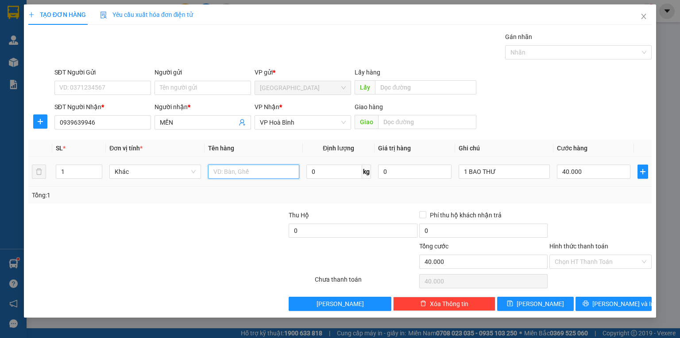
click at [238, 174] on input "text" at bounding box center [253, 171] width 91 height 14
type input "(TT)"
click at [587, 175] on input "40.000" at bounding box center [594, 171] width 74 height 14
type input "3"
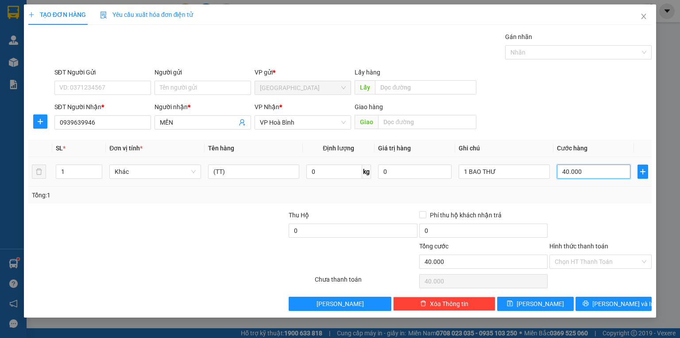
type input "3"
type input "30"
type input "30.000"
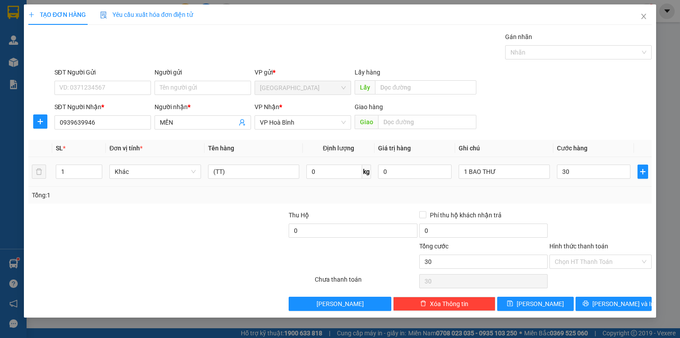
type input "30.000"
click at [593, 203] on div "Transit Pickup Surcharge Ids Transit Deliver Surcharge Ids Transit Deliver Surc…" at bounding box center [340, 171] width 624 height 279
click at [595, 266] on input "Hình thức thanh toán" at bounding box center [598, 261] width 86 height 13
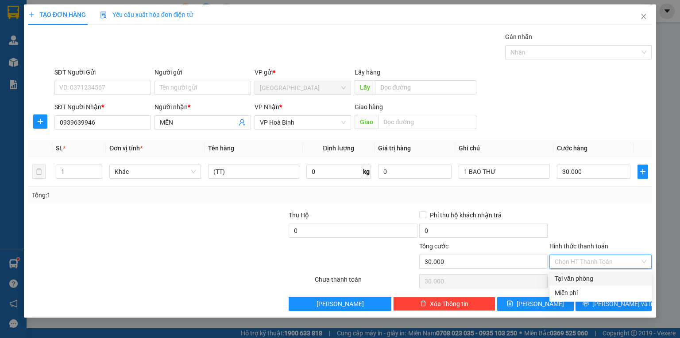
click at [595, 286] on div "Miễn phí" at bounding box center [601, 292] width 102 height 14
type input "0"
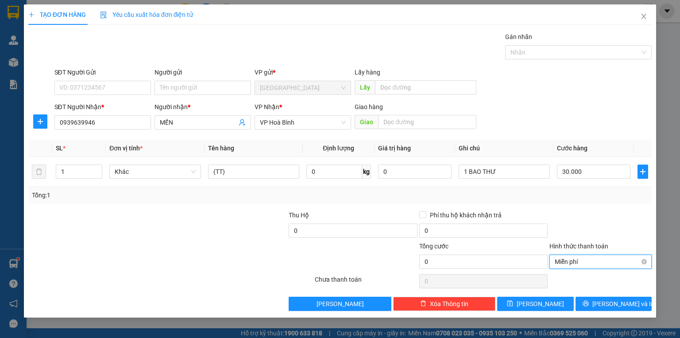
click at [599, 254] on div "Miễn phí" at bounding box center [601, 261] width 102 height 14
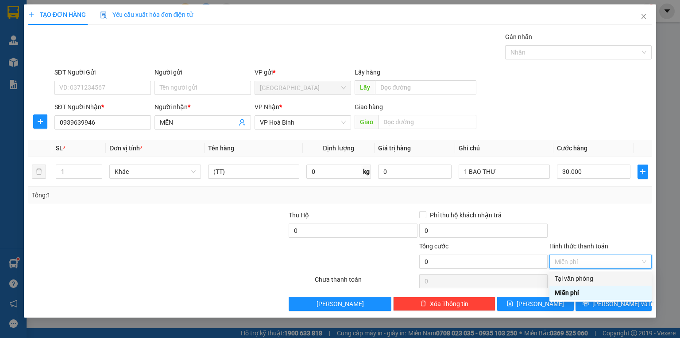
click at [583, 274] on div "Tại văn phòng" at bounding box center [601, 278] width 92 height 10
type input "30.000"
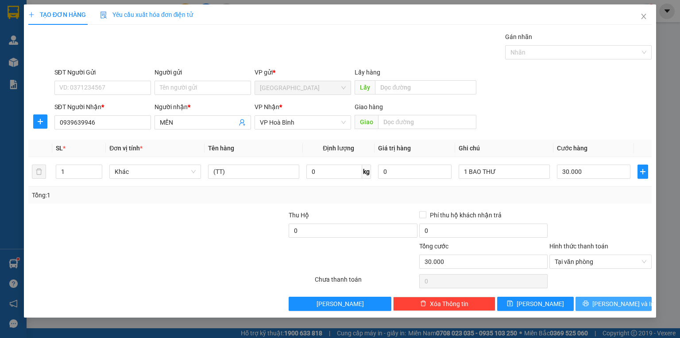
click at [611, 300] on span "[PERSON_NAME] và In" at bounding box center [624, 304] width 62 height 10
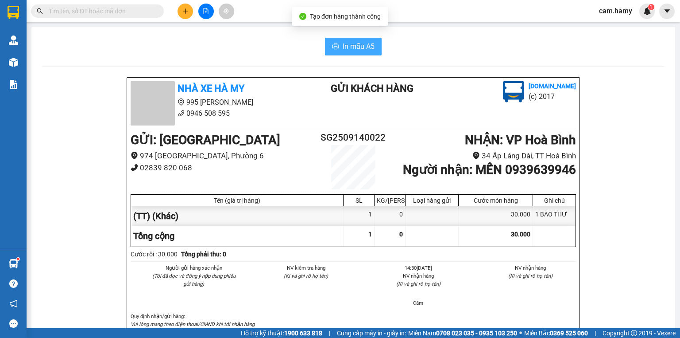
click at [370, 50] on span "In mẫu A5" at bounding box center [359, 46] width 32 height 11
